Goal: Transaction & Acquisition: Purchase product/service

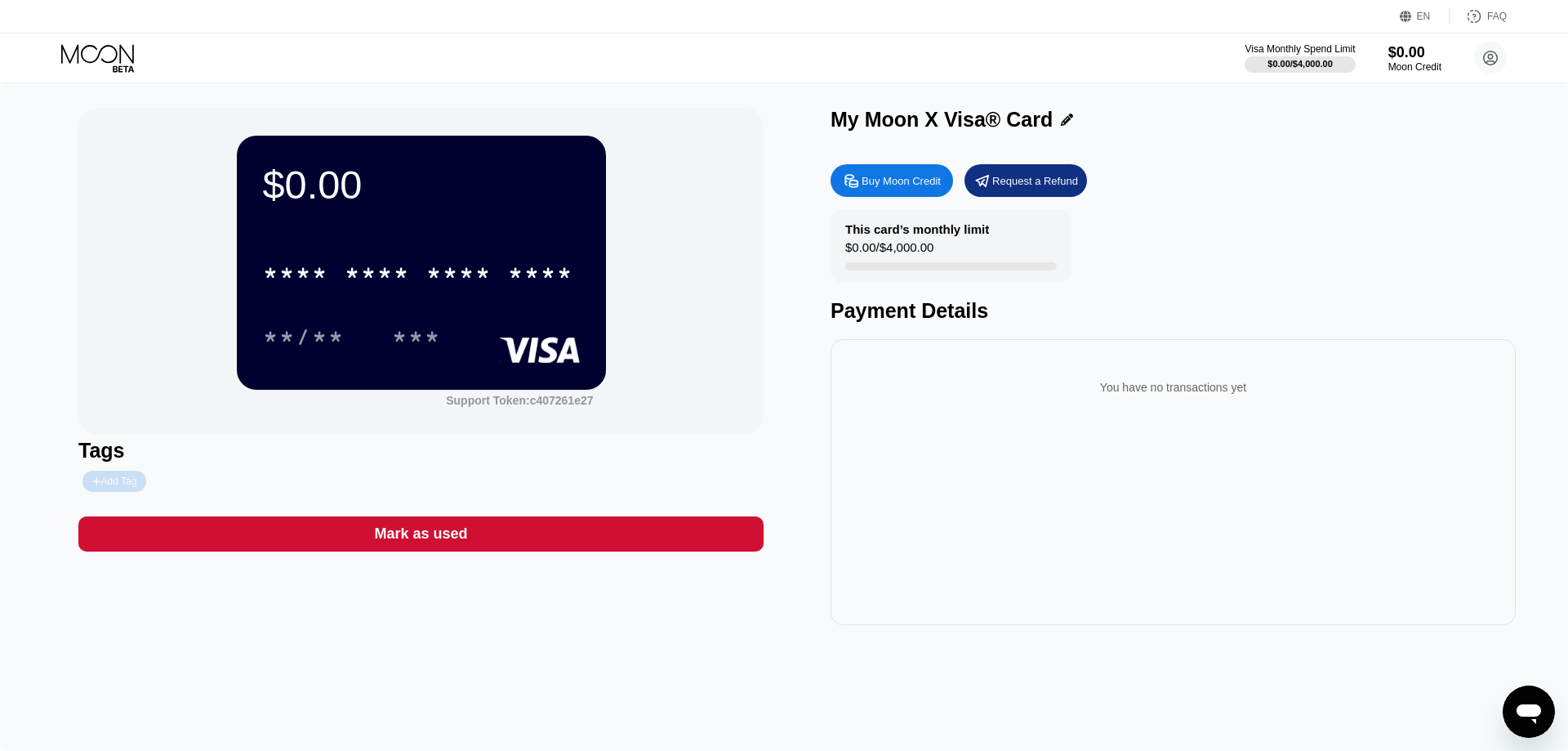
click at [124, 483] on div "Add Tag" at bounding box center [114, 482] width 44 height 12
click at [326, 485] on div at bounding box center [263, 482] width 369 height 21
click at [243, 487] on icon at bounding box center [248, 481] width 10 height 10
click at [896, 188] on div "Buy Moon Credit" at bounding box center [901, 181] width 80 height 14
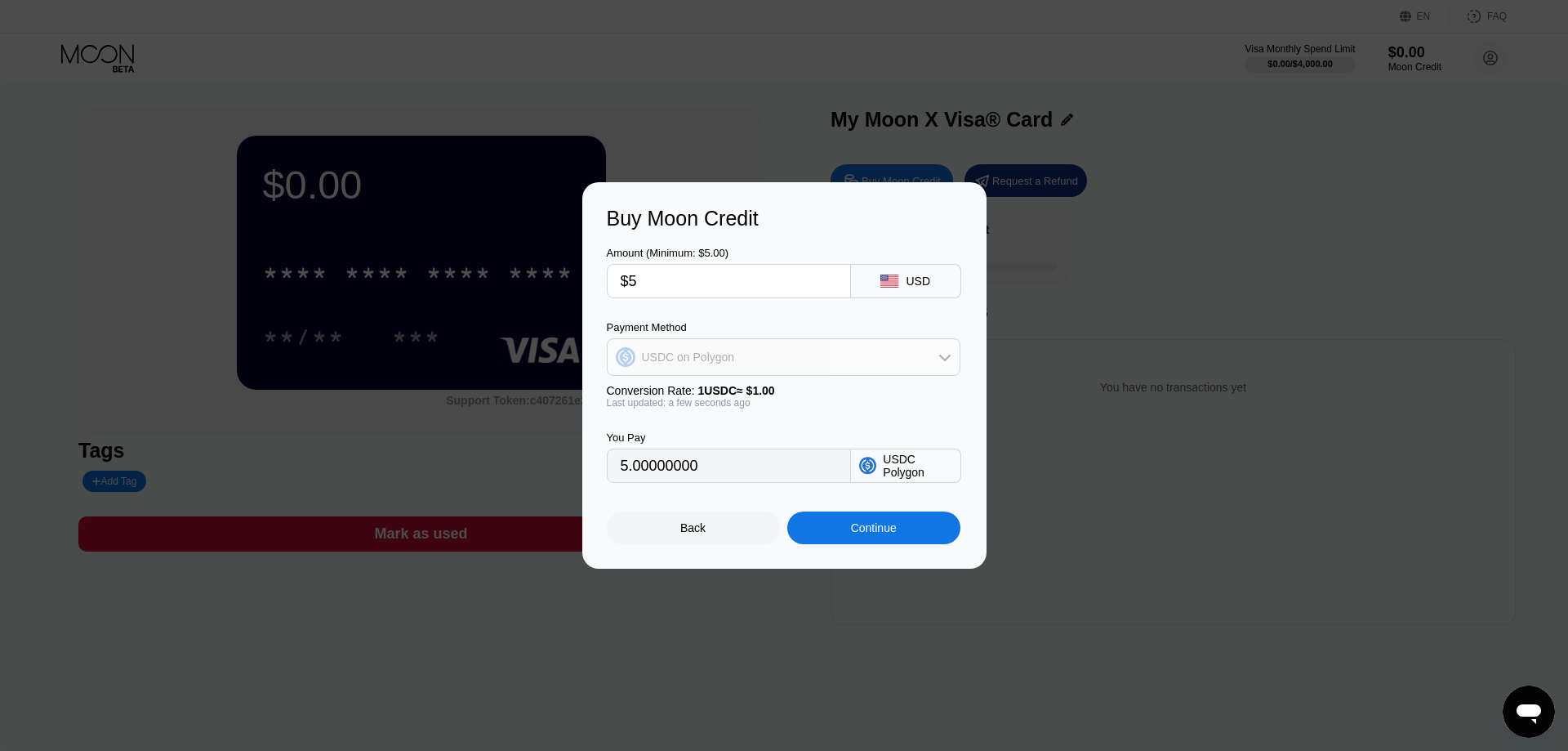
click at [731, 352] on div "USDC on Polygon" at bounding box center [784, 358] width 352 height 33
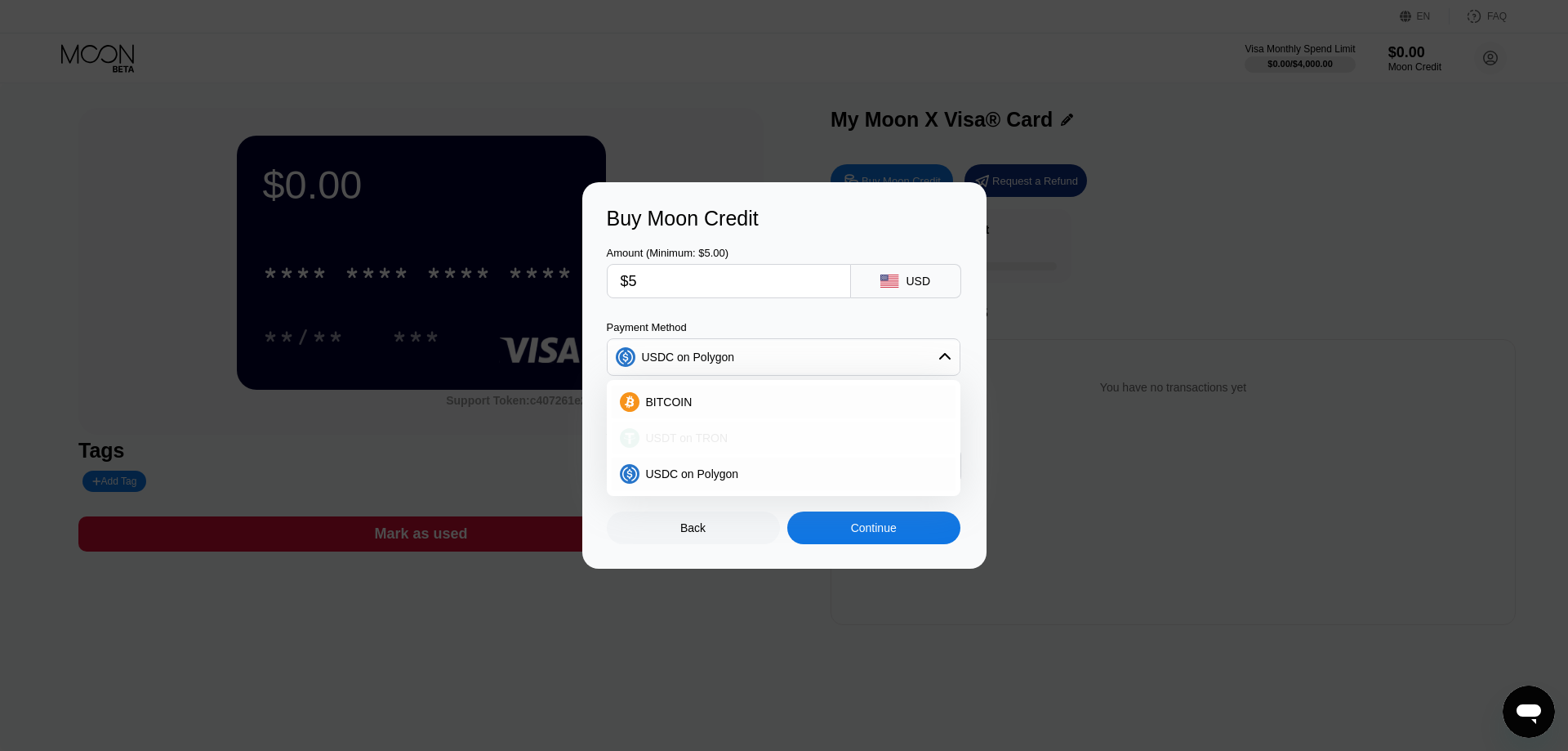
click at [706, 445] on span "USDT on TRON" at bounding box center [686, 437] width 83 height 13
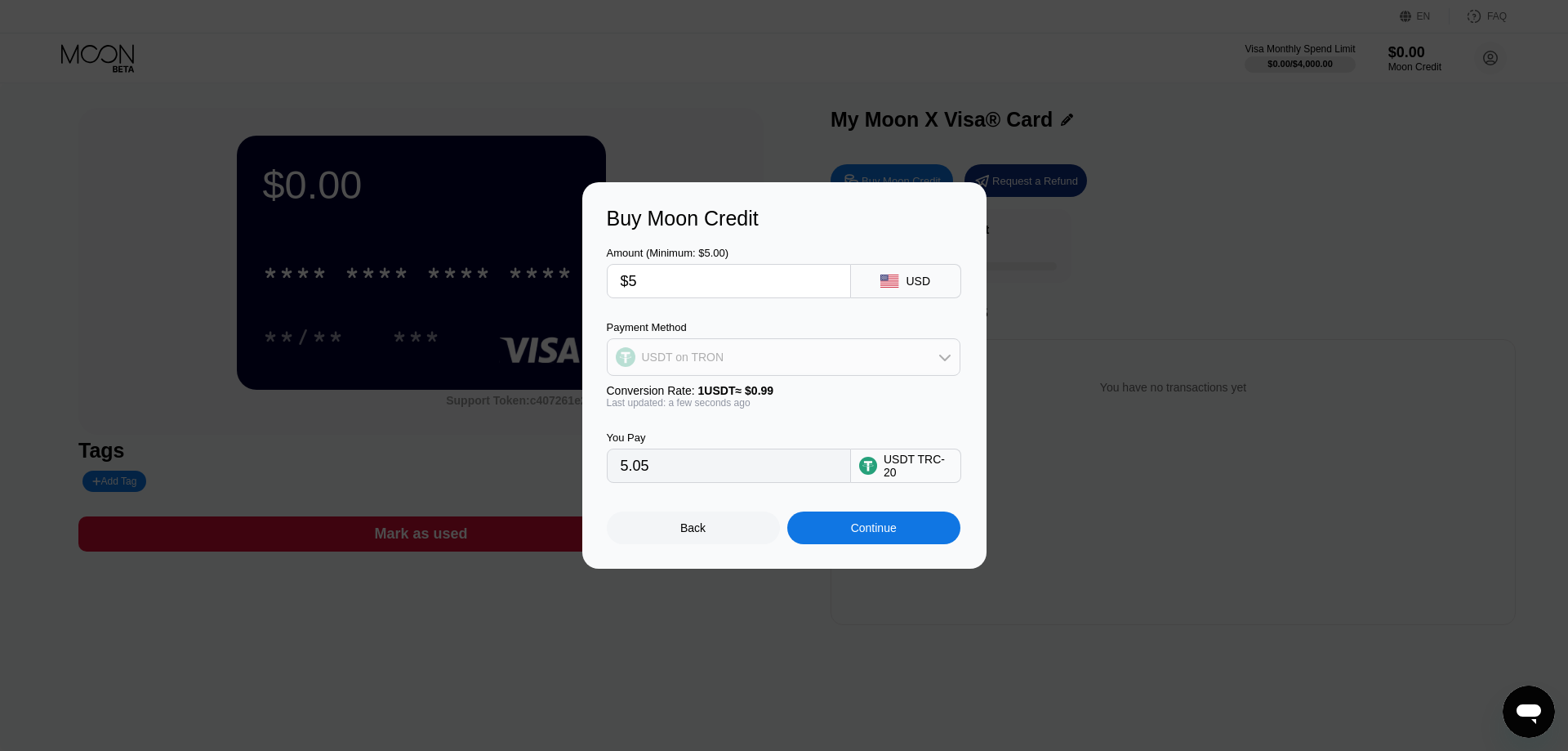
click at [709, 368] on div "USDT on TRON" at bounding box center [784, 358] width 352 height 33
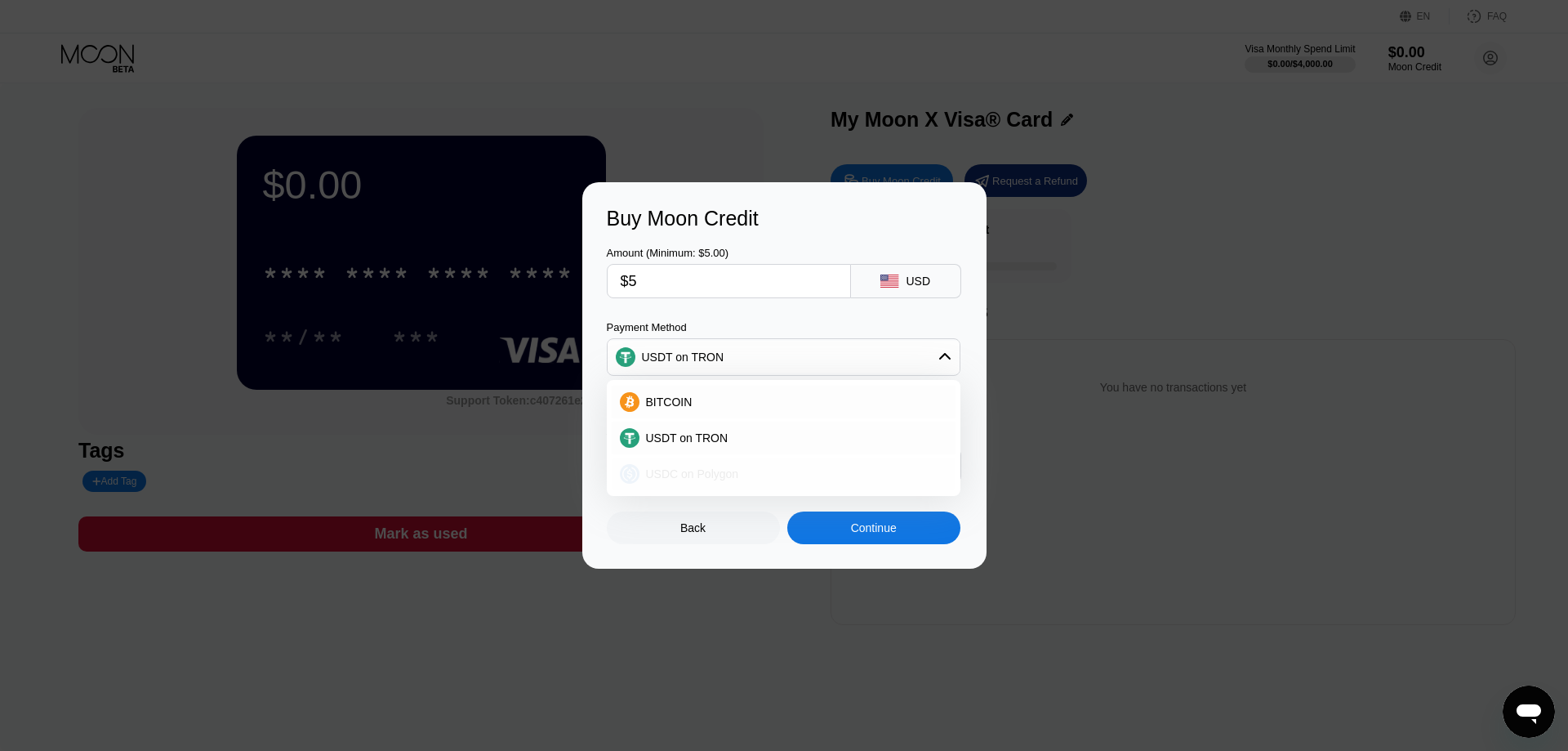
click at [734, 482] on div "USDC on Polygon" at bounding box center [784, 474] width 344 height 33
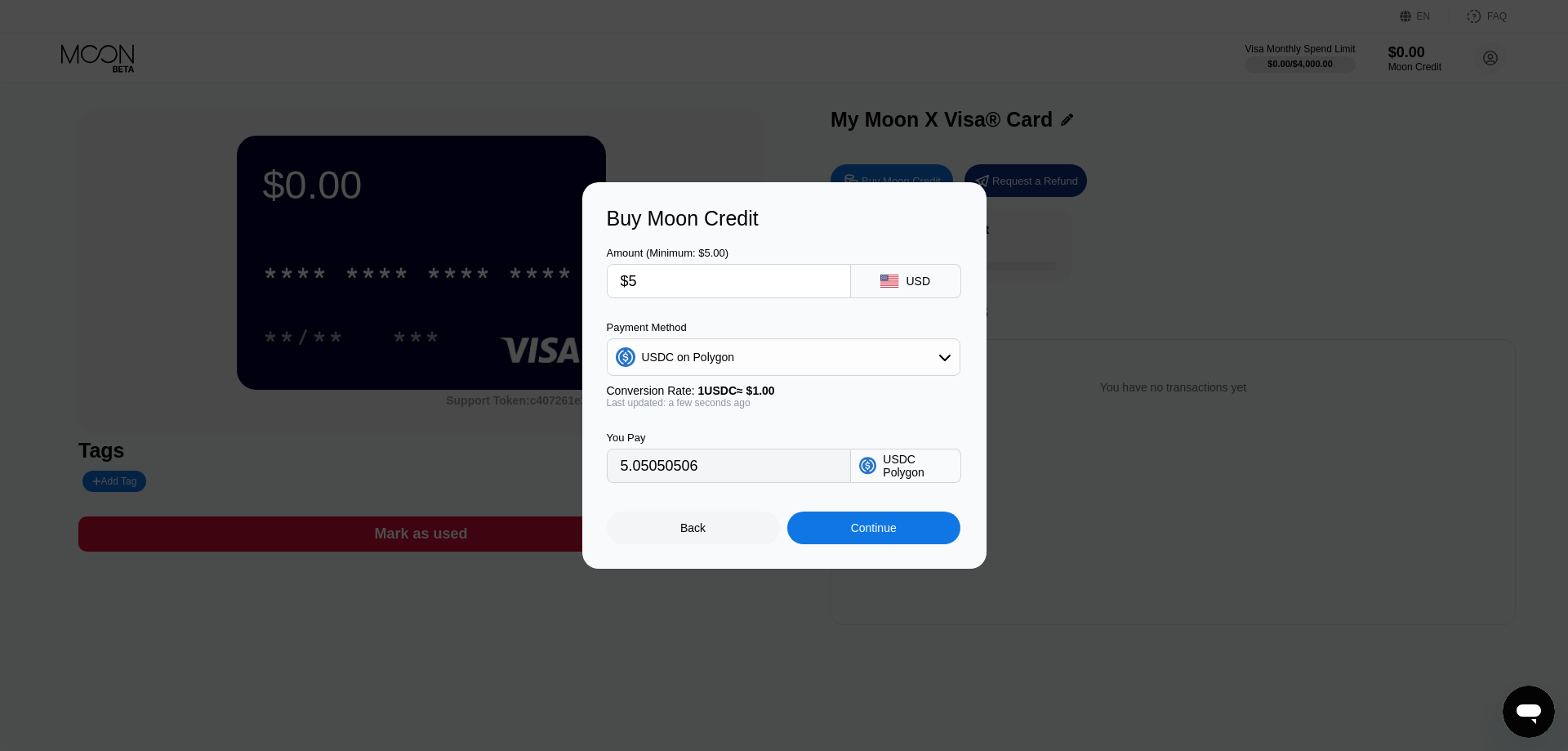
type input "5.00000000"
click at [733, 537] on div "Back" at bounding box center [693, 529] width 173 height 33
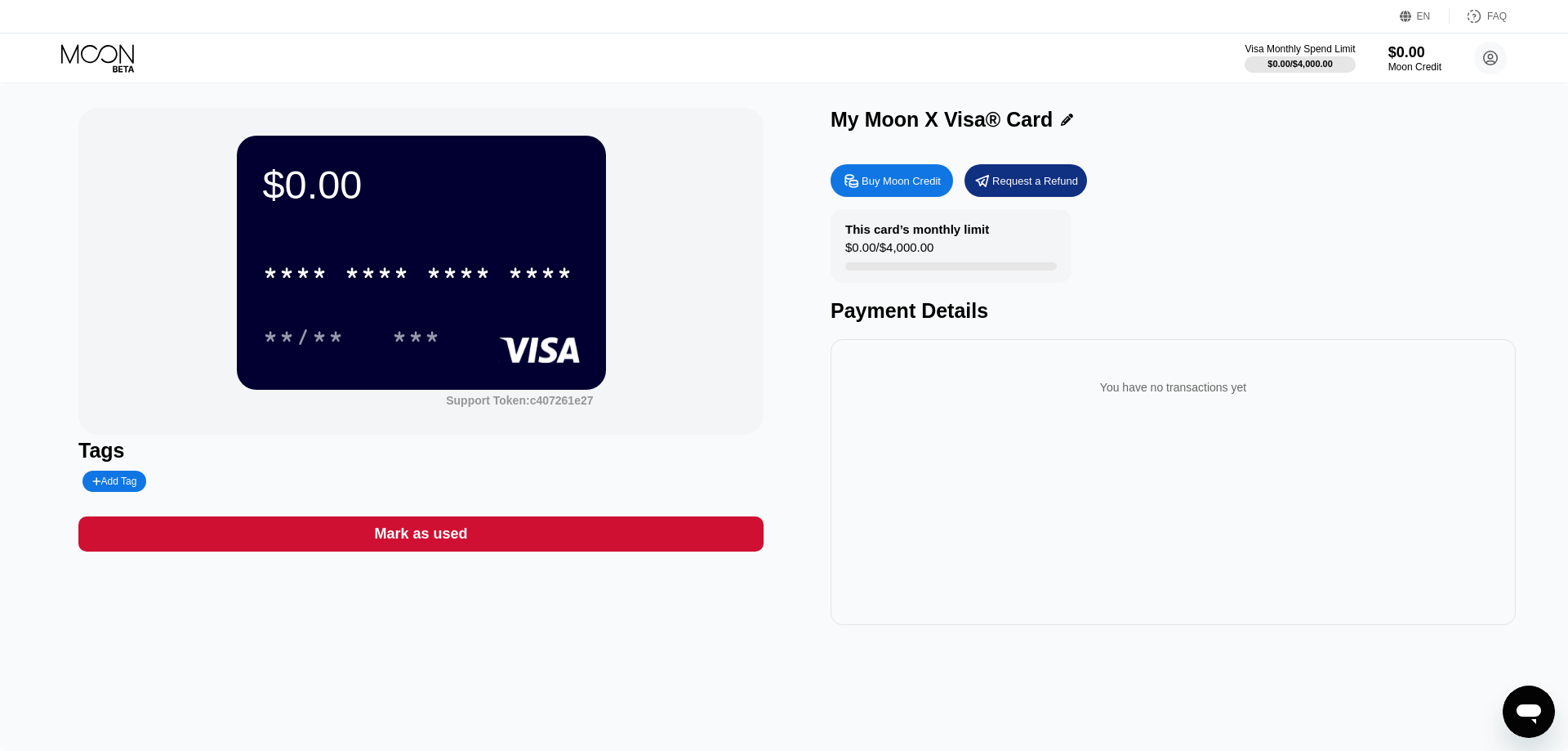
click at [1018, 192] on div "Request a Refund" at bounding box center [1025, 181] width 122 height 33
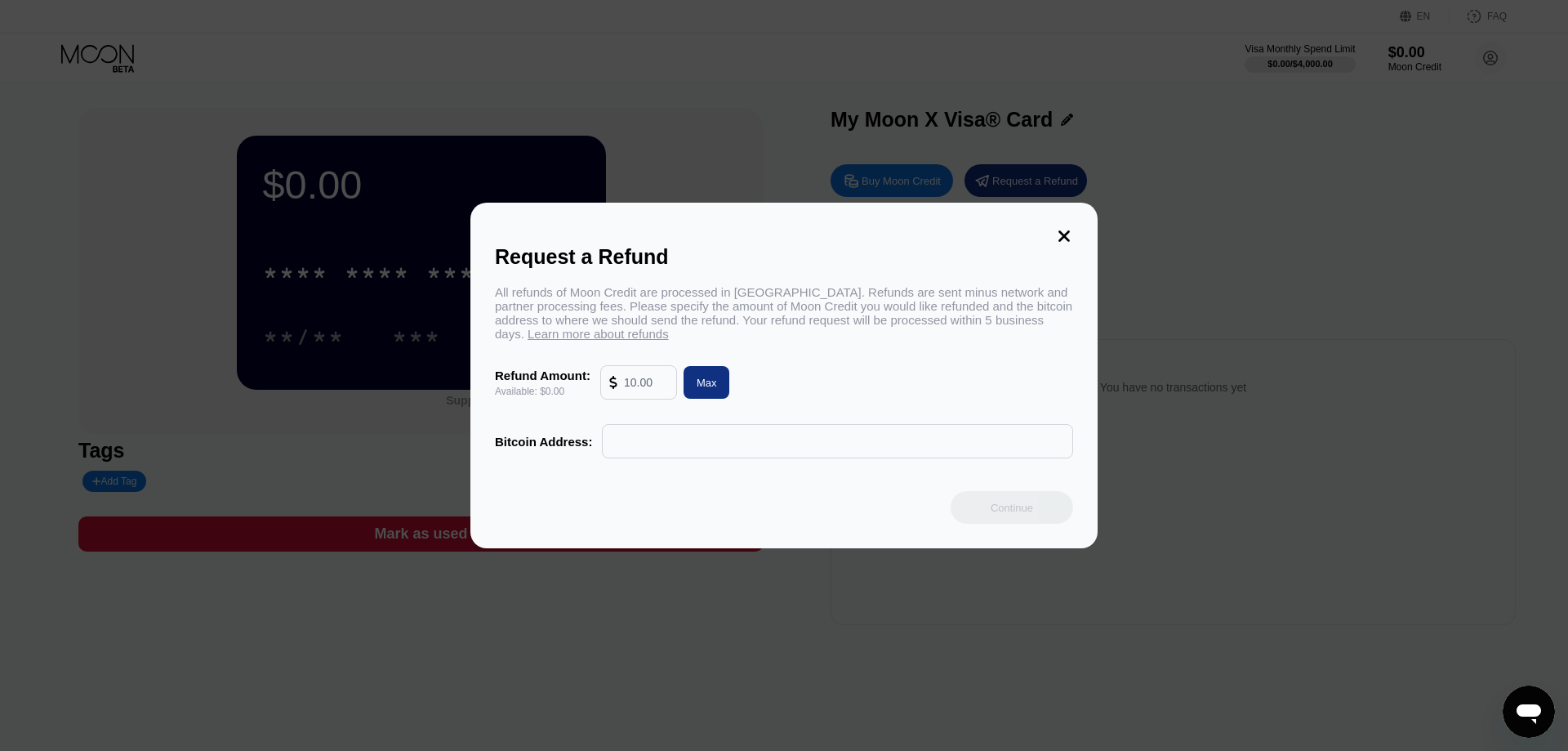
click at [669, 450] on input "text" at bounding box center [837, 441] width 453 height 33
click at [1073, 225] on div "Request a Refund All refunds of Moon Credit are processed in [GEOGRAPHIC_DATA].…" at bounding box center [784, 376] width 627 height 346
click at [1069, 229] on icon at bounding box center [1064, 236] width 18 height 18
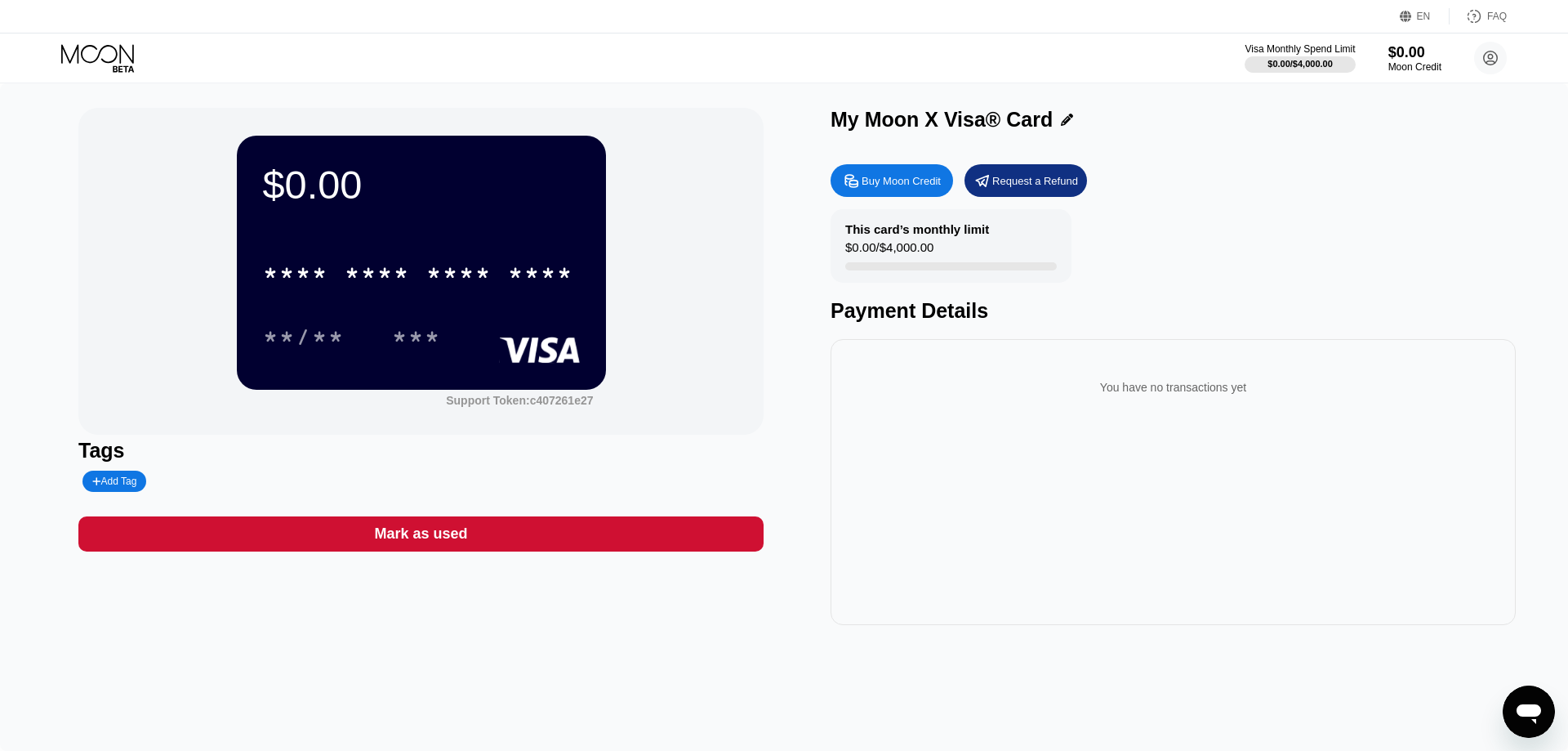
click at [910, 186] on div "Buy Moon Credit" at bounding box center [901, 181] width 80 height 14
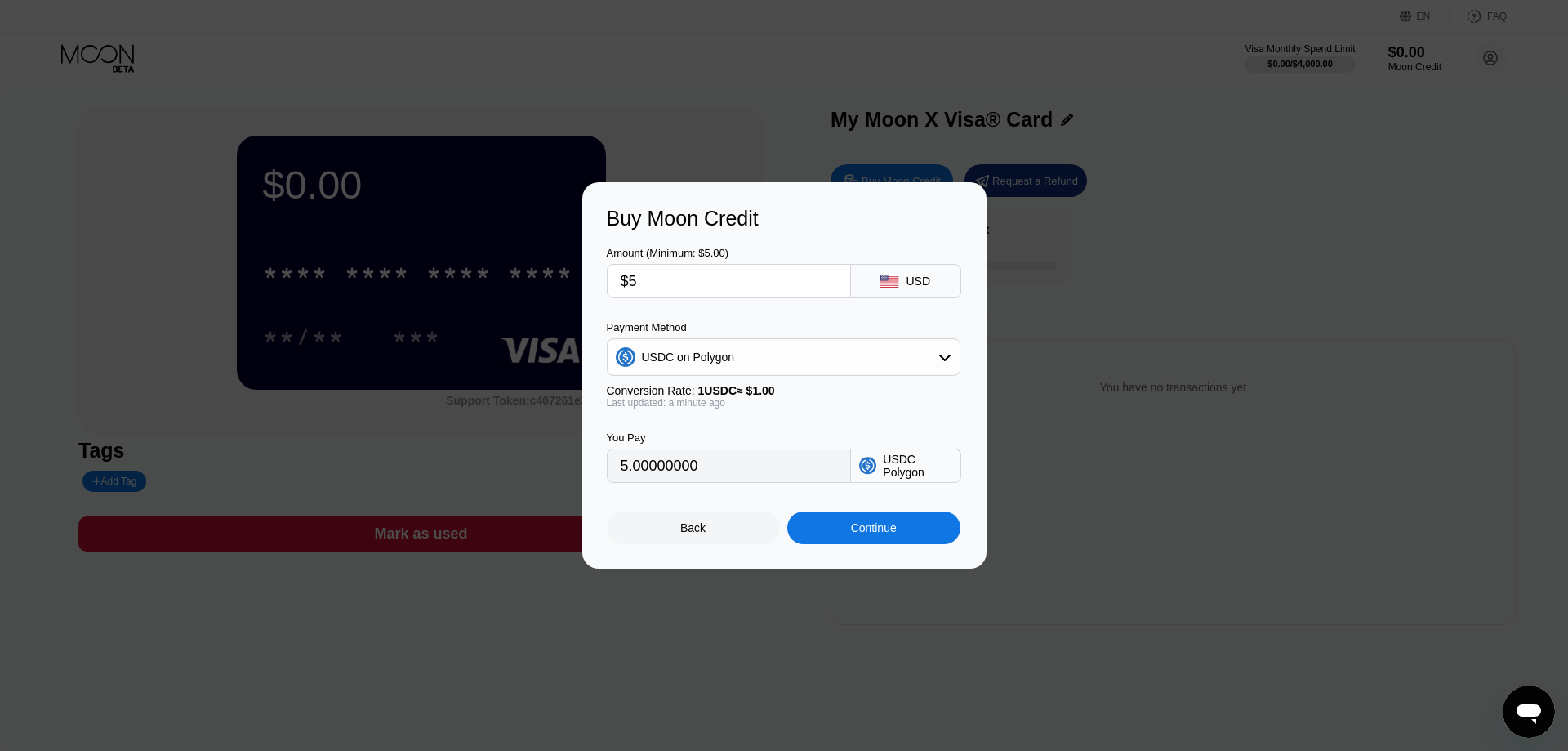
click at [1273, 307] on div "Buy Moon Credit Amount (Minimum: $5.00) $5 USD Payment Method USDC on Polygon C…" at bounding box center [784, 376] width 1568 height 387
